Goal: Information Seeking & Learning: Learn about a topic

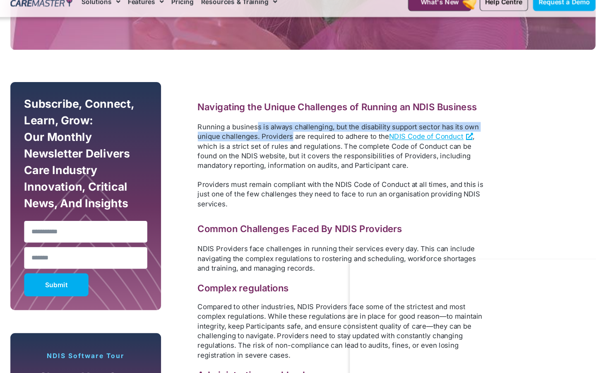
drag, startPoint x: 258, startPoint y: 125, endPoint x: 288, endPoint y: 133, distance: 30.8
click at [288, 132] on span "Running a business is always challenging, but the disability support sector has…" at bounding box center [329, 131] width 253 height 17
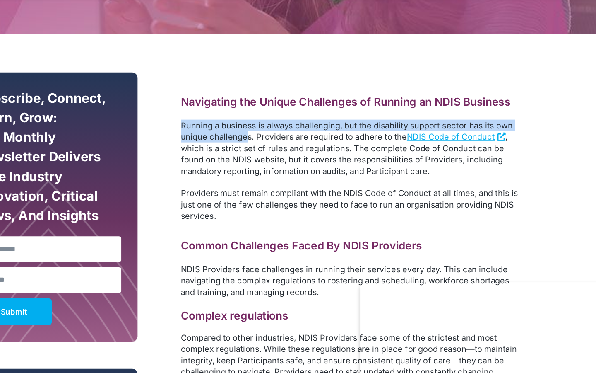
drag, startPoint x: 217, startPoint y: 118, endPoint x: 253, endPoint y: 140, distance: 42.4
click at [273, 135] on span "Running a business is always challenging, but the disability support sector has…" at bounding box center [329, 131] width 253 height 17
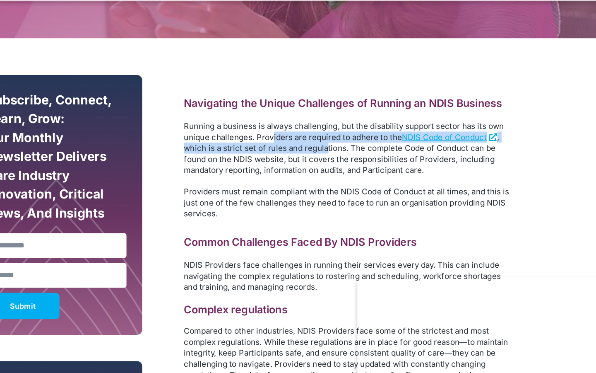
drag, startPoint x: 273, startPoint y: 135, endPoint x: 316, endPoint y: 143, distance: 44.4
click at [316, 143] on p "Running a business is always challenging, but the disability support sector has…" at bounding box center [333, 143] width 261 height 43
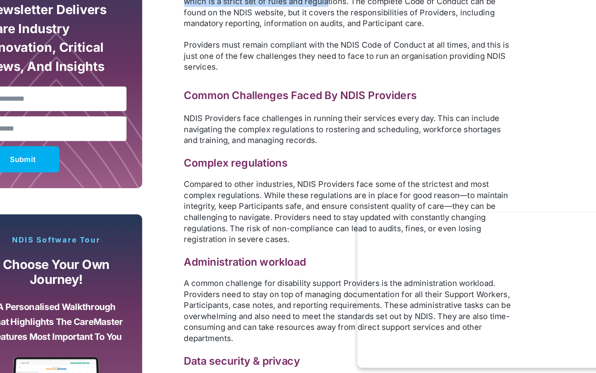
scroll to position [498, 0]
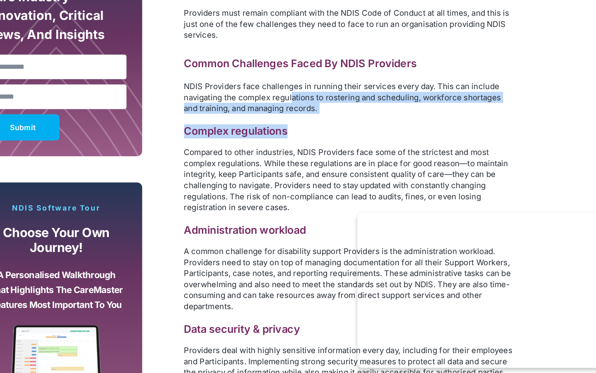
drag, startPoint x: 287, startPoint y: 153, endPoint x: 270, endPoint y: 189, distance: 39.8
click at [268, 189] on div "Navigating the Unique Challenges of Running an NDIS Business Running a business…" at bounding box center [333, 356] width 261 height 686
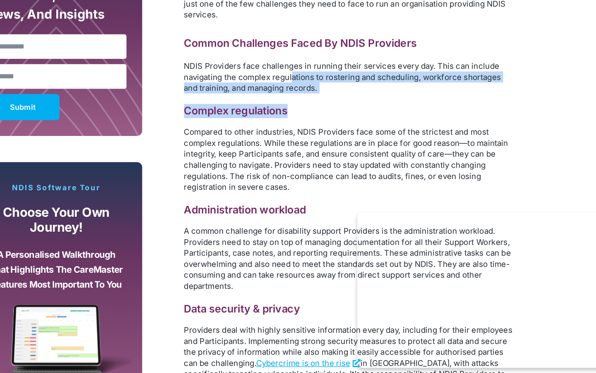
scroll to position [516, 0]
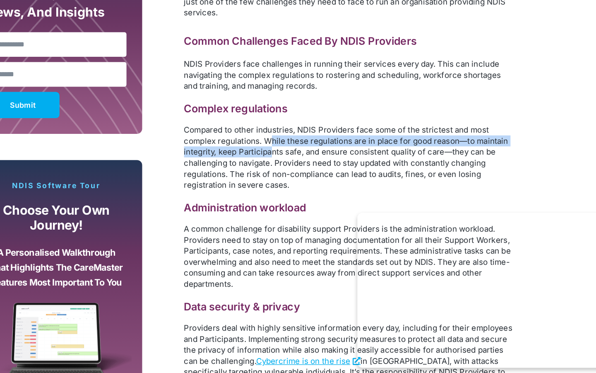
drag, startPoint x: 270, startPoint y: 189, endPoint x: 271, endPoint y: 197, distance: 7.9
click at [271, 197] on span "Compared to other industries, NDIS Providers face some of the strictest and mos…" at bounding box center [331, 201] width 257 height 51
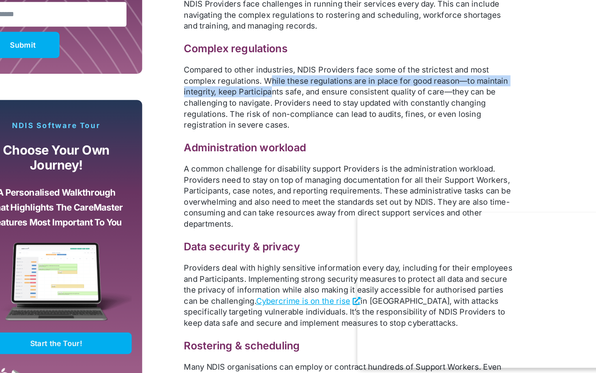
scroll to position [595, 0]
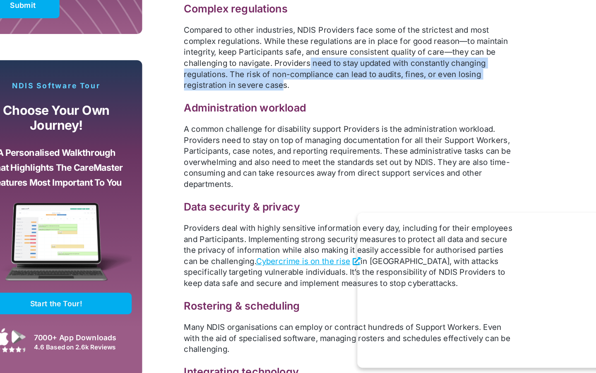
drag, startPoint x: 302, startPoint y: 129, endPoint x: 282, endPoint y: 144, distance: 25.5
click at [281, 144] on span "Compared to other industries, NDIS Providers face some of the strictest and mos…" at bounding box center [331, 123] width 257 height 51
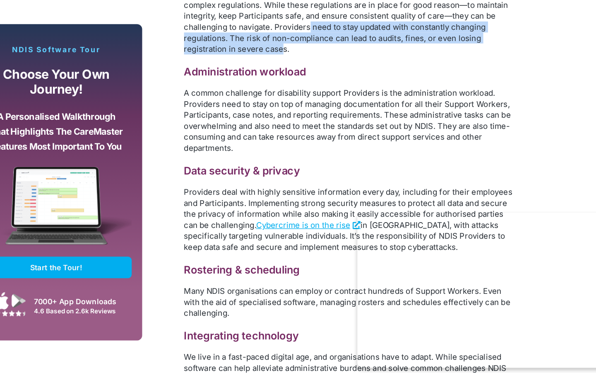
scroll to position [627, 0]
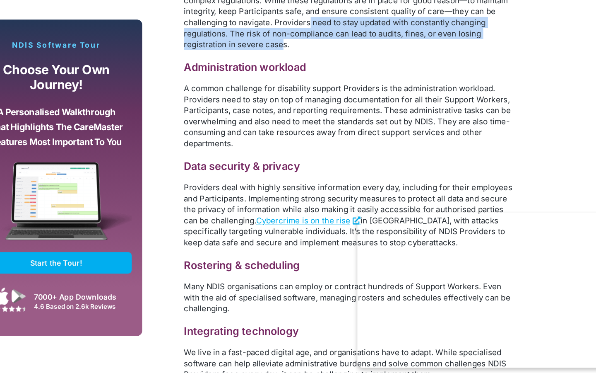
click at [282, 144] on span "A common challenge for disability support Providers is the administration workl…" at bounding box center [332, 169] width 259 height 51
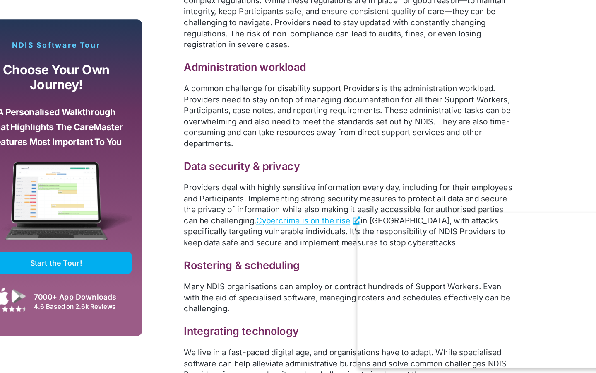
click at [282, 144] on span "A common challenge for disability support Providers is the administration workl…" at bounding box center [332, 169] width 259 height 51
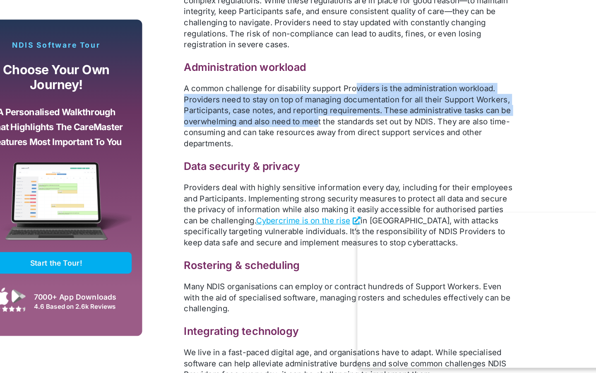
drag, startPoint x: 340, startPoint y: 145, endPoint x: 311, endPoint y: 171, distance: 38.1
click at [311, 171] on span "A common challenge for disability support Providers is the administration workl…" at bounding box center [332, 169] width 259 height 51
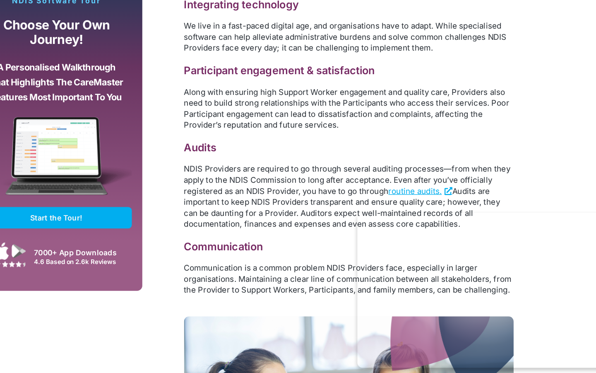
scroll to position [886, 0]
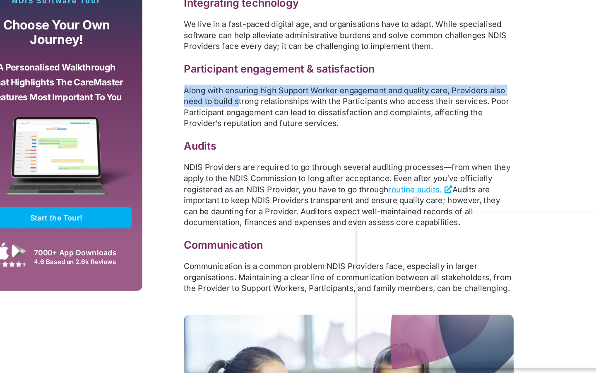
drag, startPoint x: 204, startPoint y: 151, endPoint x: 244, endPoint y: 160, distance: 40.9
click at [245, 158] on span "Along with ensuring high Support Worker engagement and quality care, Providers …" at bounding box center [332, 162] width 258 height 34
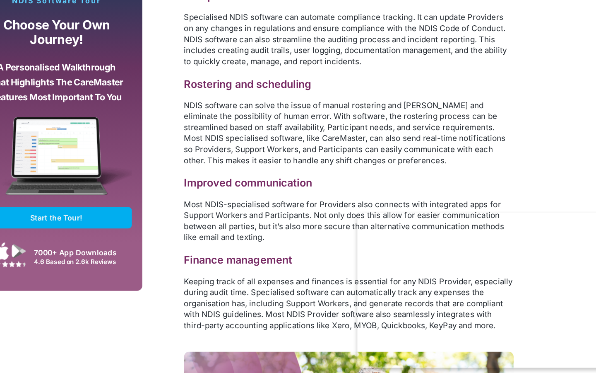
scroll to position [1679, 0]
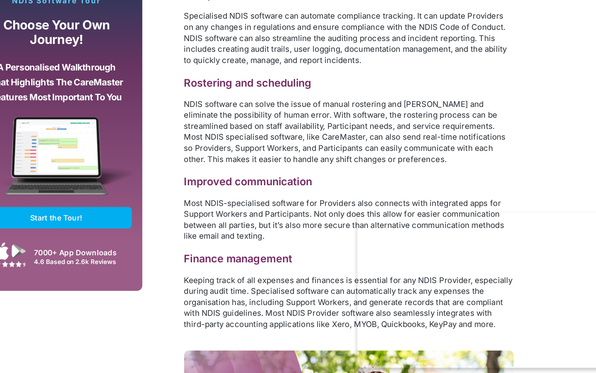
click at [219, 233] on div "Solving NDIS Provider Challenges While the common issues that NDIS Providers fa…" at bounding box center [333, 28] width 261 height 620
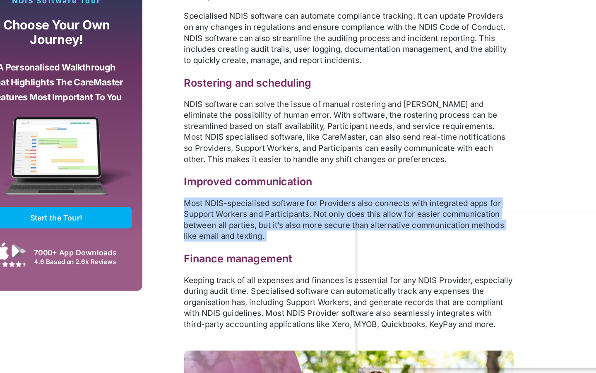
click at [219, 233] on div "Solving NDIS Provider Challenges While the common issues that NDIS Providers fa…" at bounding box center [333, 28] width 261 height 620
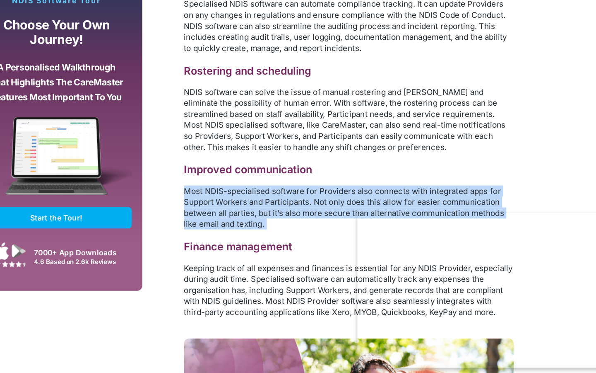
scroll to position [1692, 0]
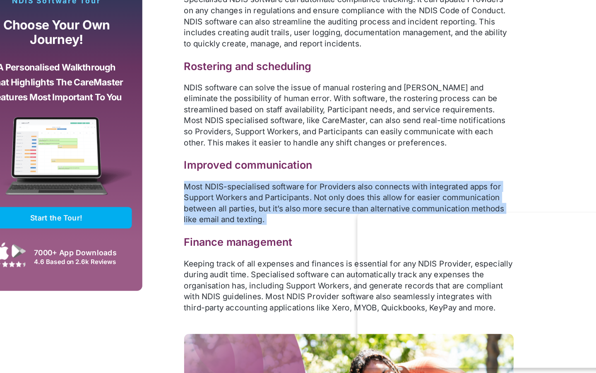
click at [219, 233] on span "Most NDIS-specialised software for Providers also connects with integrated apps…" at bounding box center [329, 238] width 253 height 34
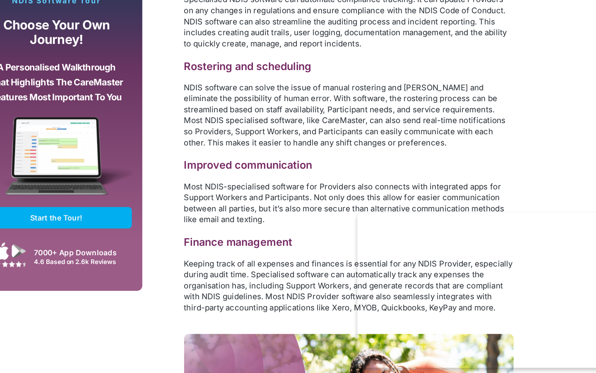
click at [219, 233] on span "Most NDIS-specialised software for Providers also connects with integrated apps…" at bounding box center [329, 238] width 253 height 34
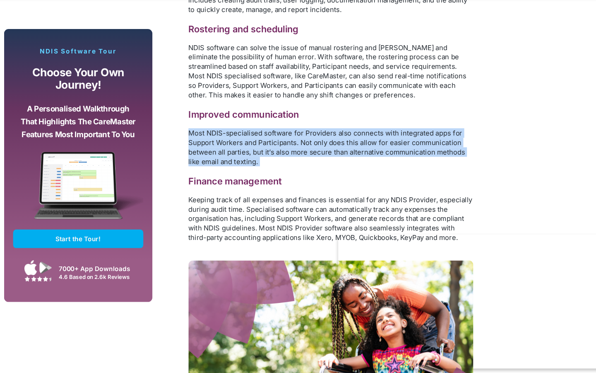
scroll to position [1764, 0]
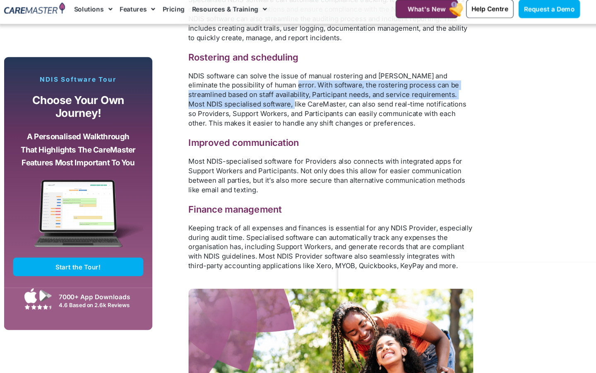
drag, startPoint x: 274, startPoint y: 81, endPoint x: 274, endPoint y: 103, distance: 22.0
click at [274, 103] on span "NDIS software can solve the issue of manual rostering and [PERSON_NAME] and eli…" at bounding box center [330, 96] width 255 height 51
